Goal: Check status

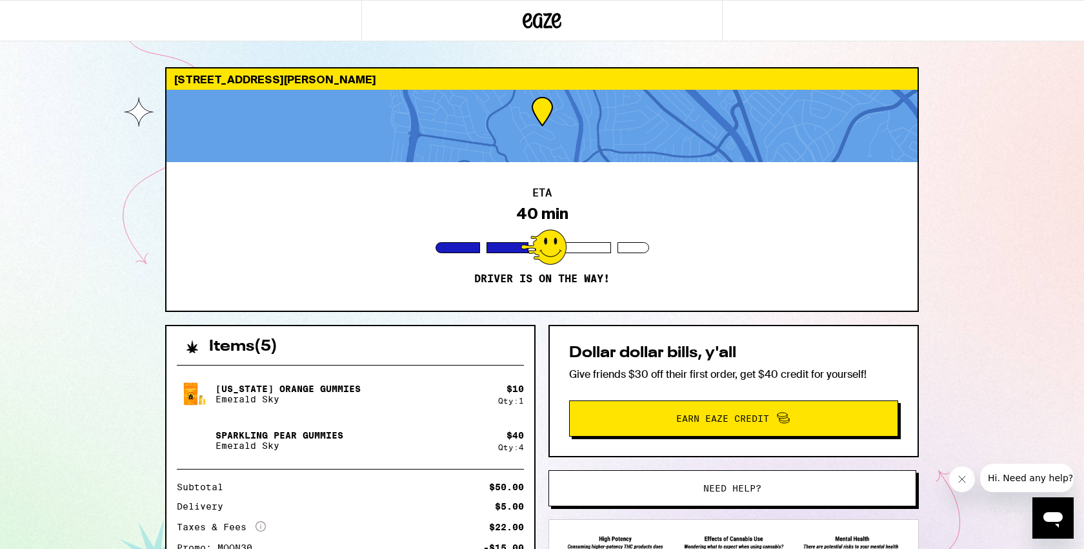
click at [43, 170] on div "[STREET_ADDRESS][PERSON_NAME] ETA 40 min Driver is on the way! Items ( 5 ) [US_…" at bounding box center [542, 365] width 1084 height 731
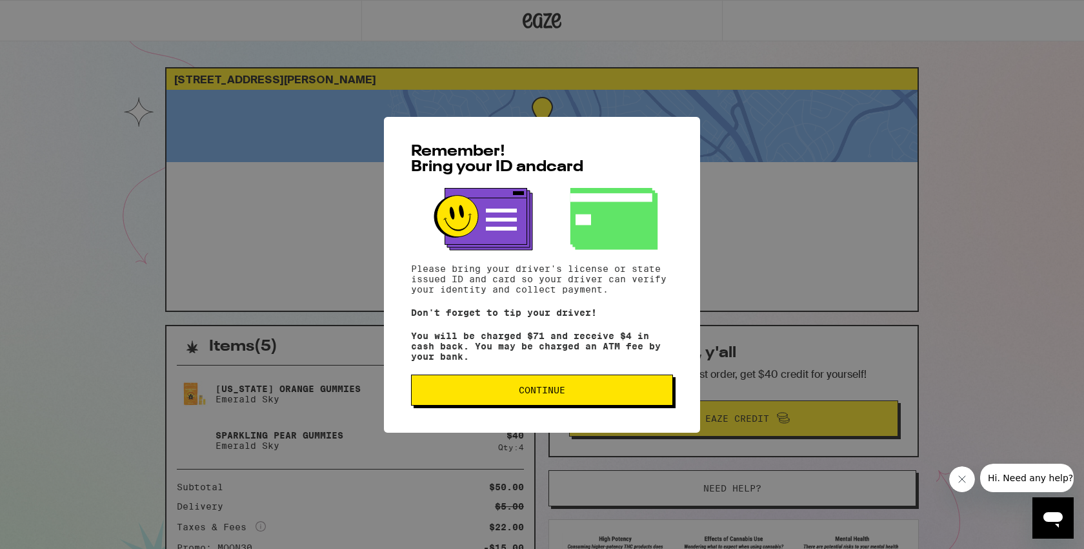
click at [573, 394] on span "Continue" at bounding box center [542, 389] width 240 height 9
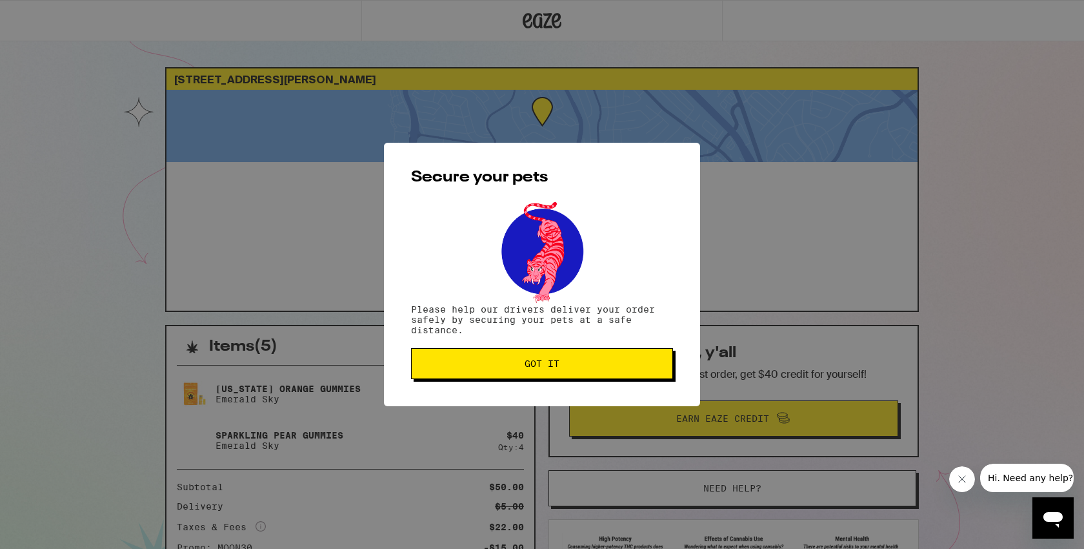
click at [558, 353] on button "Got it" at bounding box center [542, 363] width 262 height 31
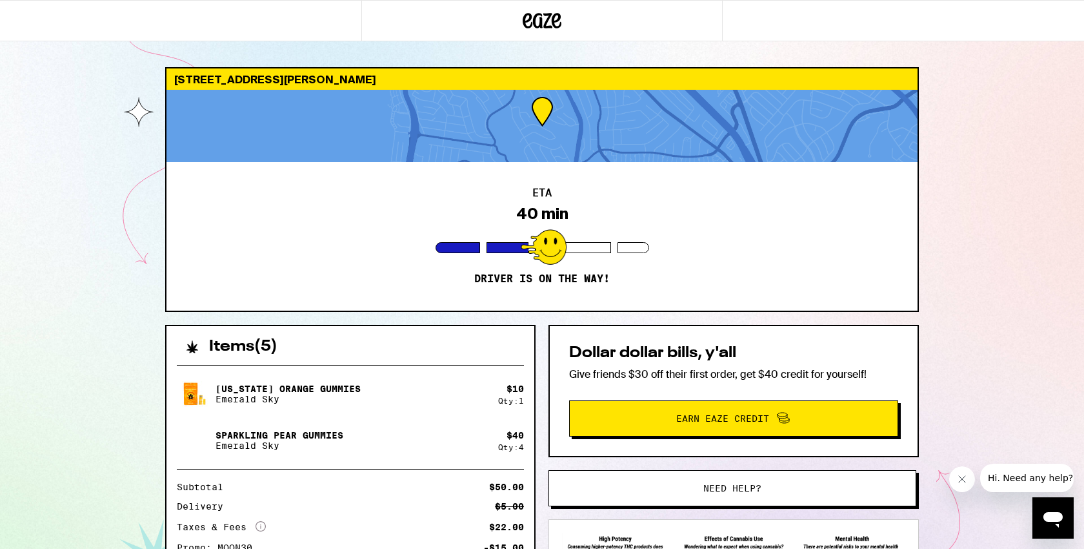
click at [1008, 207] on div "641 Foothill Dr Pacifica 94044 ETA 40 min Driver is on the way! Items ( 5 ) Cal…" at bounding box center [542, 365] width 1084 height 731
click at [95, 126] on div "641 Foothill Dr Pacifica 94044 ETA 20 min Driver is on the way! Items ( 5 ) Cal…" at bounding box center [542, 365] width 1084 height 731
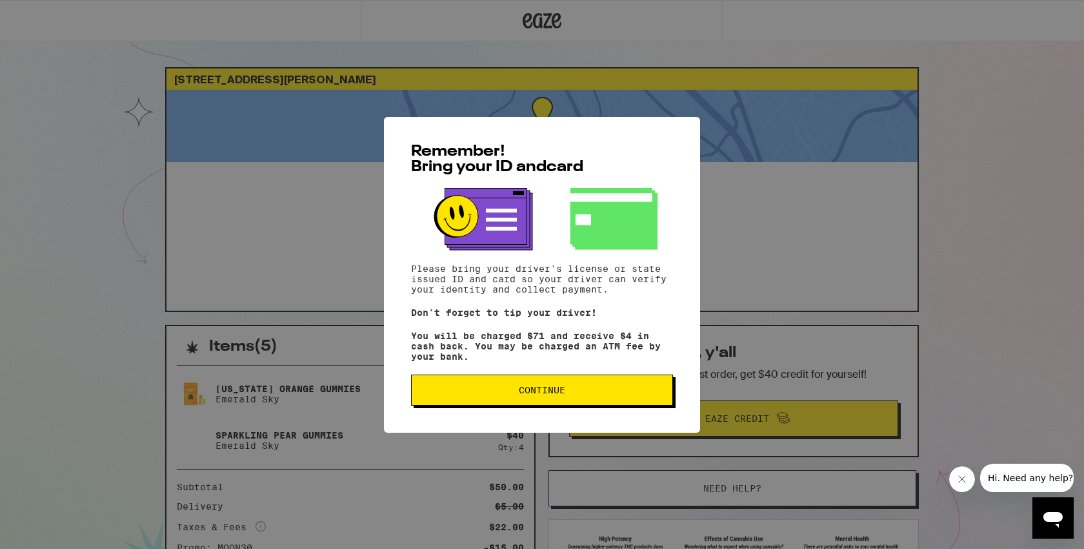
click at [617, 419] on div "Remember! Bring your ID and card Please bring your driver's license or state is…" at bounding box center [542, 275] width 316 height 316
click at [616, 399] on button "Continue" at bounding box center [542, 389] width 262 height 31
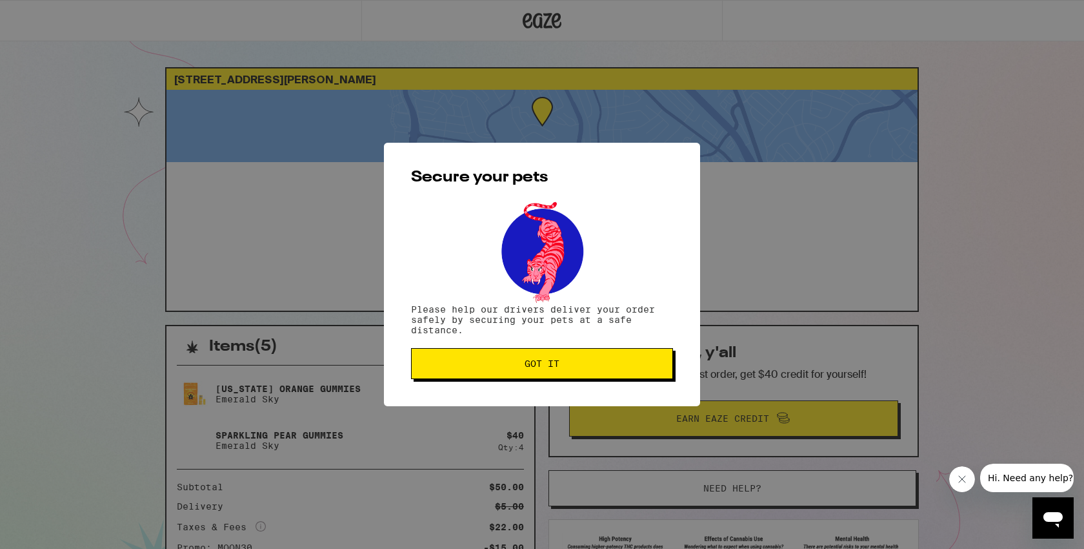
click at [615, 365] on span "Got it" at bounding box center [542, 363] width 240 height 9
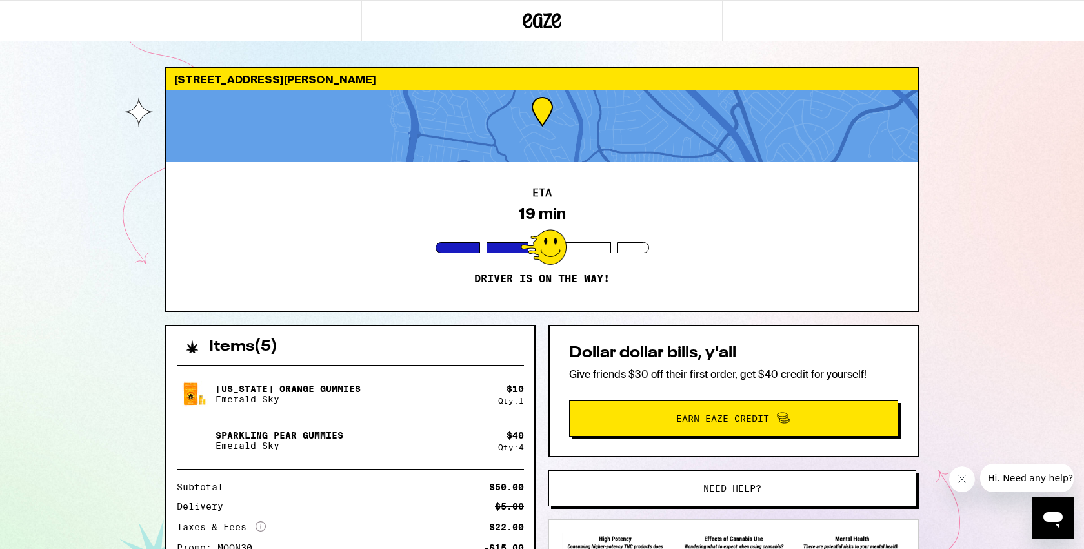
click at [1032, 225] on div "641 Foothill Dr Pacifica 94044 ETA 19 min Driver is on the way! Items ( 5 ) Cal…" at bounding box center [542, 365] width 1084 height 731
